Goal: Find specific page/section

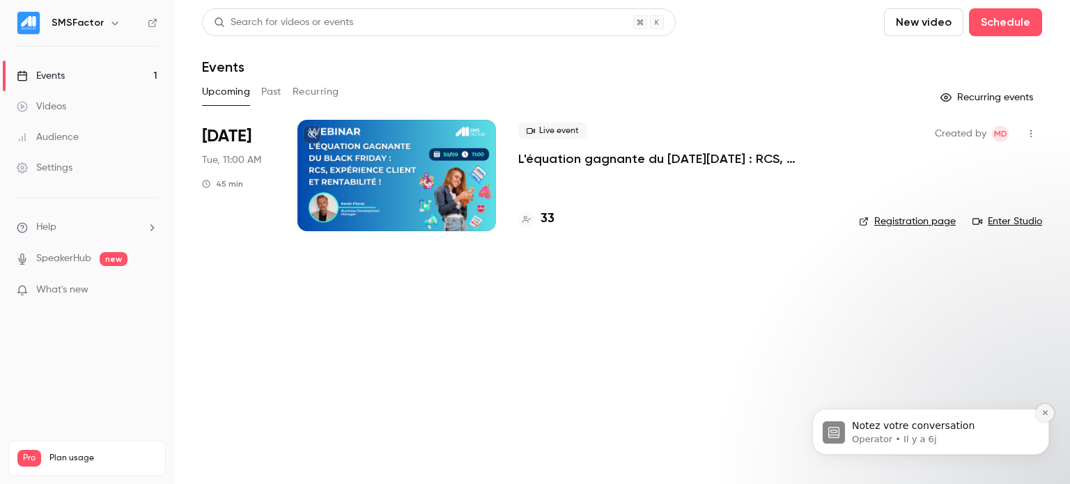
click at [1043, 409] on icon "Dismiss notification" at bounding box center [1045, 413] width 8 height 8
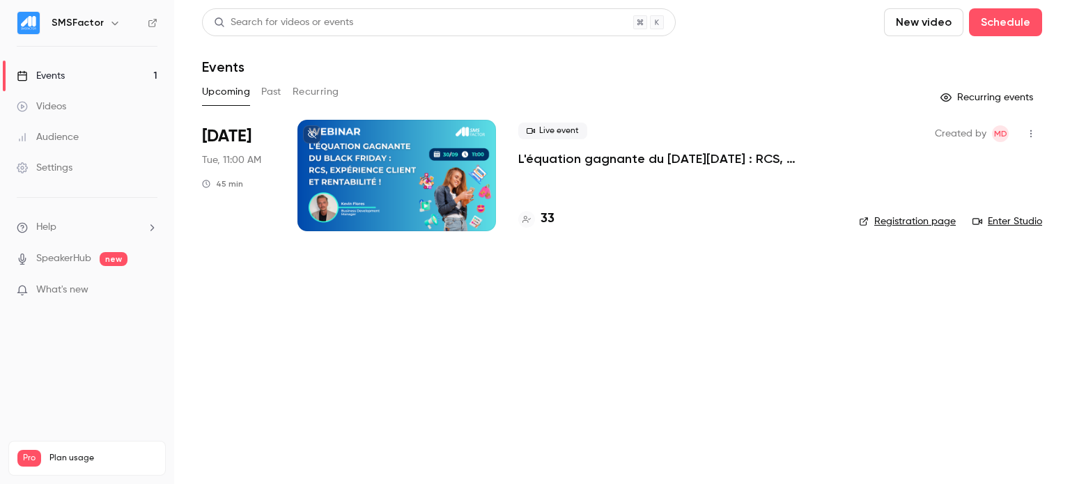
click at [618, 156] on p "L'équation gagnante du [DATE][DATE] : RCS, expérience client et rentabilité !" at bounding box center [677, 158] width 318 height 17
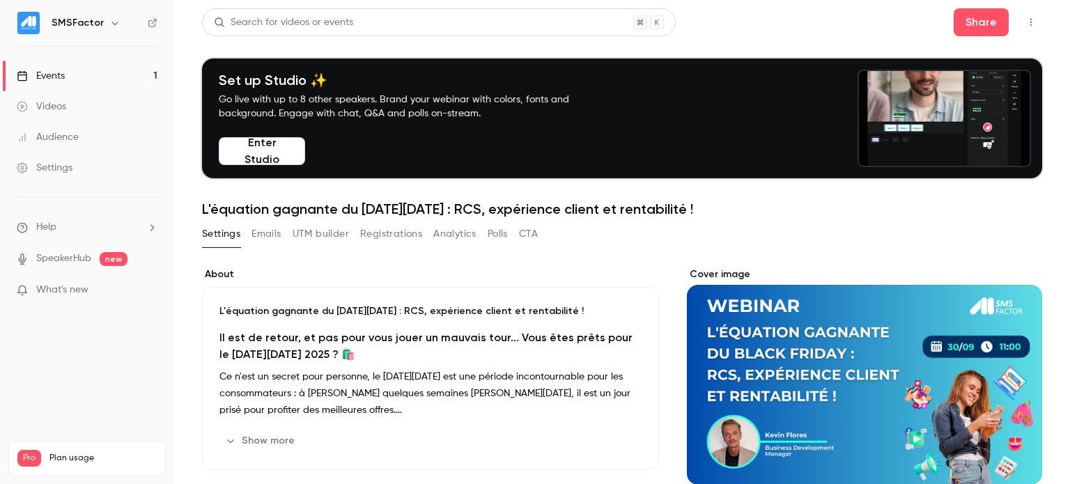
click at [329, 236] on button "UTM builder" at bounding box center [320, 234] width 56 height 22
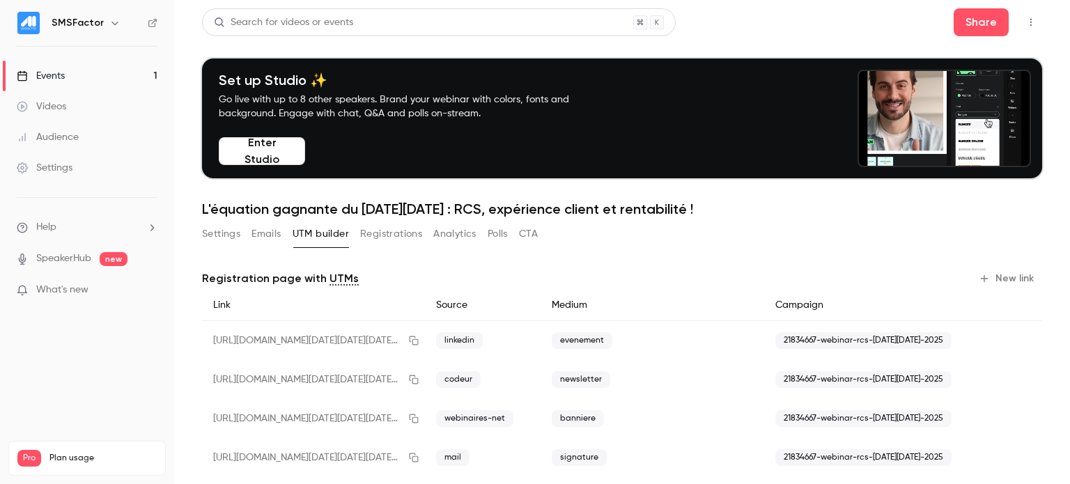
click at [379, 233] on button "Registrations" at bounding box center [391, 234] width 62 height 22
